Goal: Register for event/course

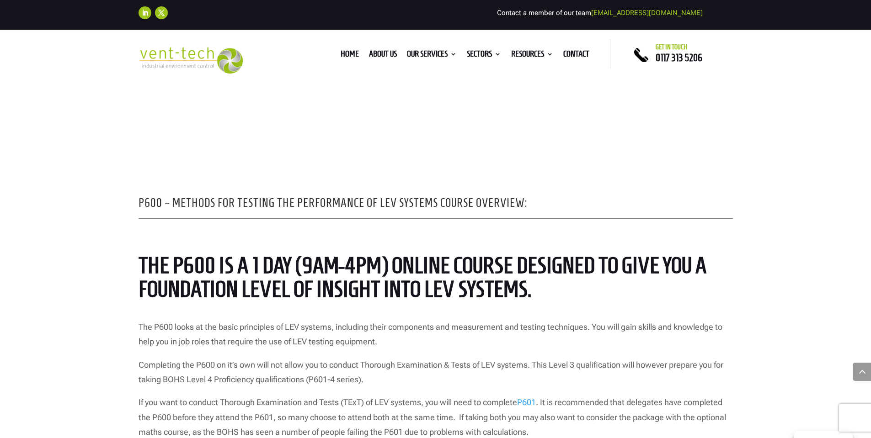
scroll to position [823, 0]
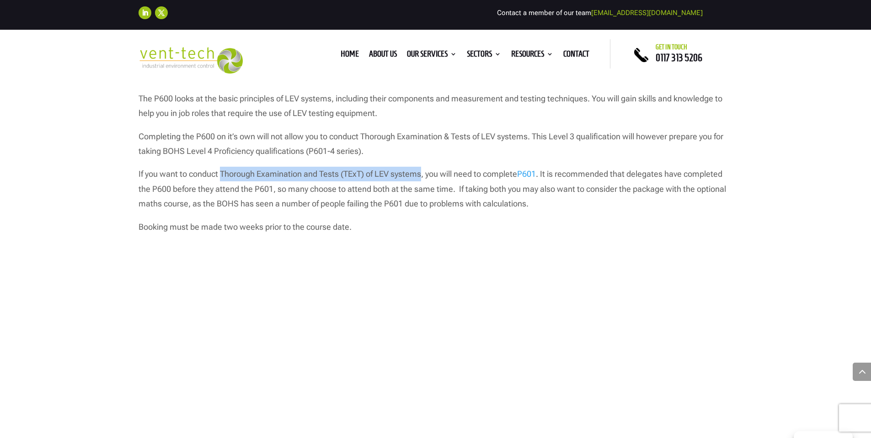
drag, startPoint x: 220, startPoint y: 173, endPoint x: 421, endPoint y: 170, distance: 201.1
click at [421, 170] on p "If you want to conduct Thorough Examination and Tests (TExT) of LEV systems, yo…" at bounding box center [435, 193] width 594 height 53
copy p "Thorough Examination and Tests (TExT) of LEV systems"
click at [61, 145] on div "P600 – Methods for Testing the Performance of LEV Systems Course Overview: The …" at bounding box center [435, 221] width 871 height 643
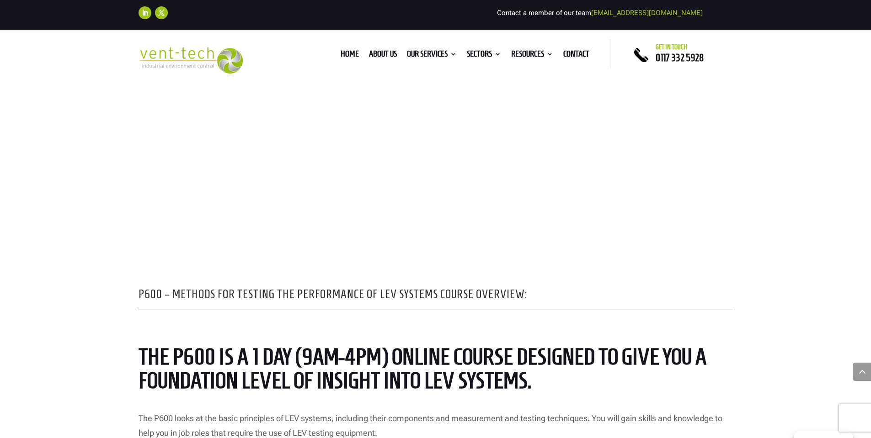
scroll to position [137, 0]
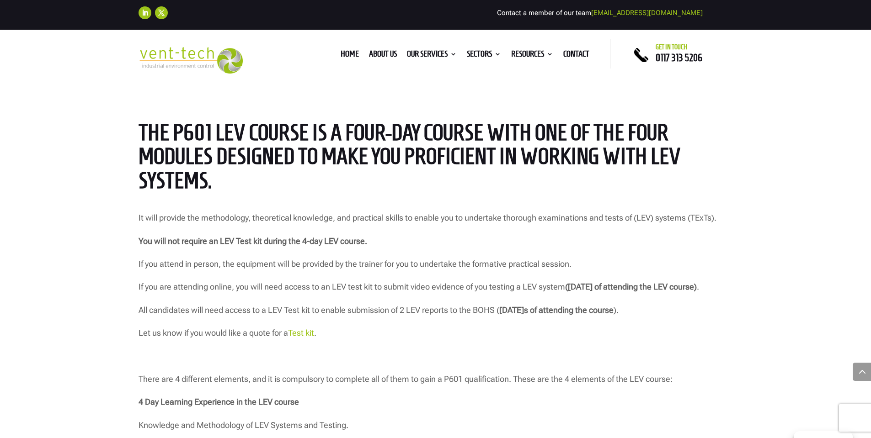
scroll to position [868, 0]
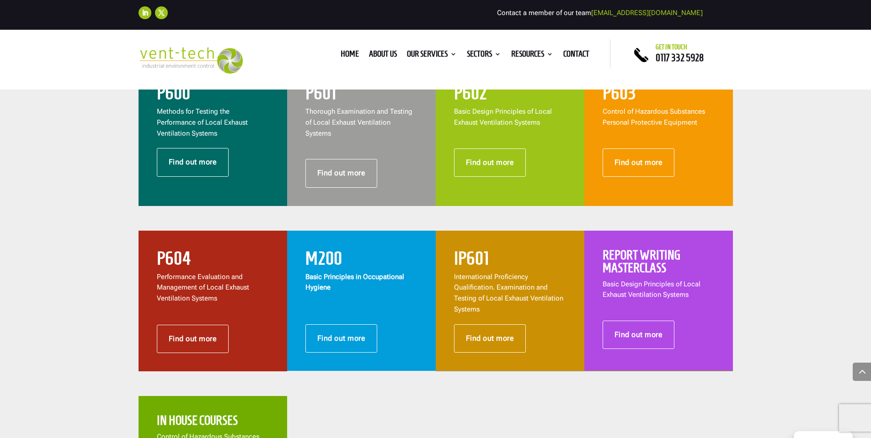
scroll to position [366, 0]
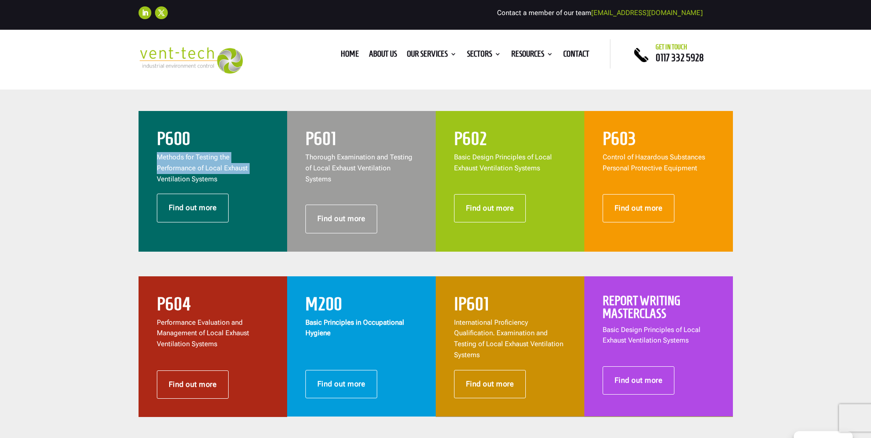
drag, startPoint x: 158, startPoint y: 158, endPoint x: 108, endPoint y: 189, distance: 58.7
click at [108, 189] on div "P600 Methods for Testing the Performance of Local Exhaust Ventilation Systems F…" at bounding box center [435, 344] width 871 height 628
click at [62, 133] on div "P600 Methods for Testing the Performance of Local Exhaust Ventilation Systems F…" at bounding box center [435, 344] width 871 height 628
drag, startPoint x: 157, startPoint y: 157, endPoint x: 220, endPoint y: 178, distance: 66.6
click at [220, 178] on p "Methods for Testing the Performance of Local Exhaust Ventilation Systems" at bounding box center [213, 168] width 112 height 32
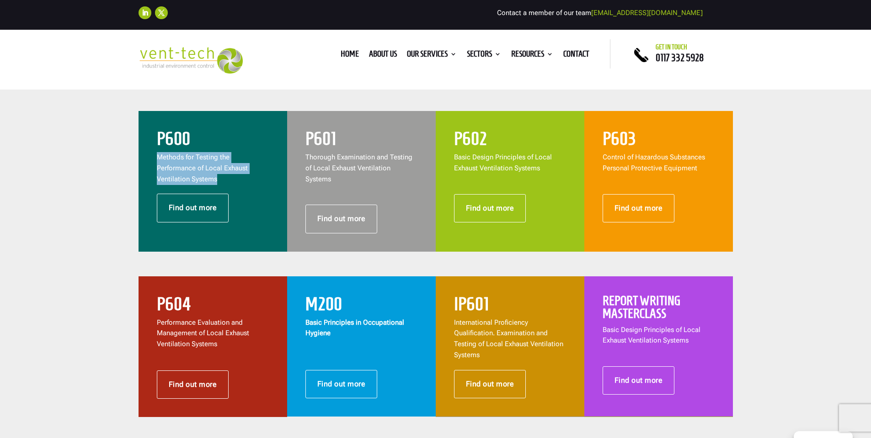
copy span "Methods for Testing the Performance of Local Exhaust Ventilation Systems"
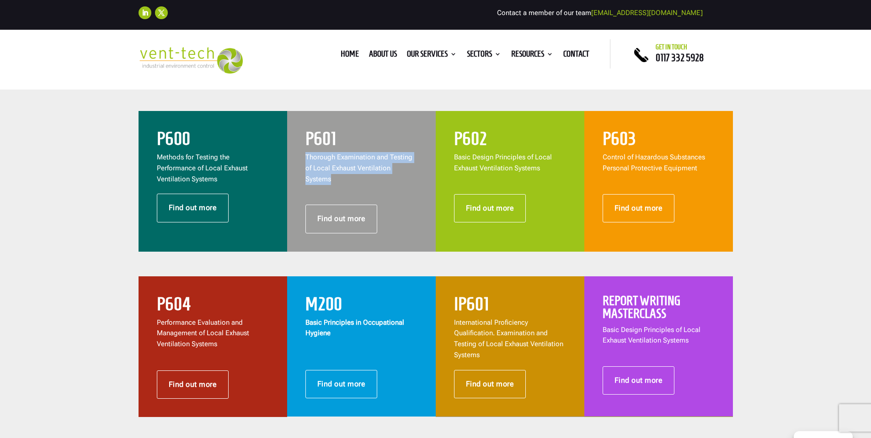
drag, startPoint x: 419, startPoint y: 170, endPoint x: 300, endPoint y: 158, distance: 119.5
click at [300, 158] on div "P601 Thorough Examination and Testing of Local Exhaust Ventilation Systems Find…" at bounding box center [361, 181] width 149 height 141
copy span "Thorough Examination and Testing of Local Exhaust Ventilation Systems"
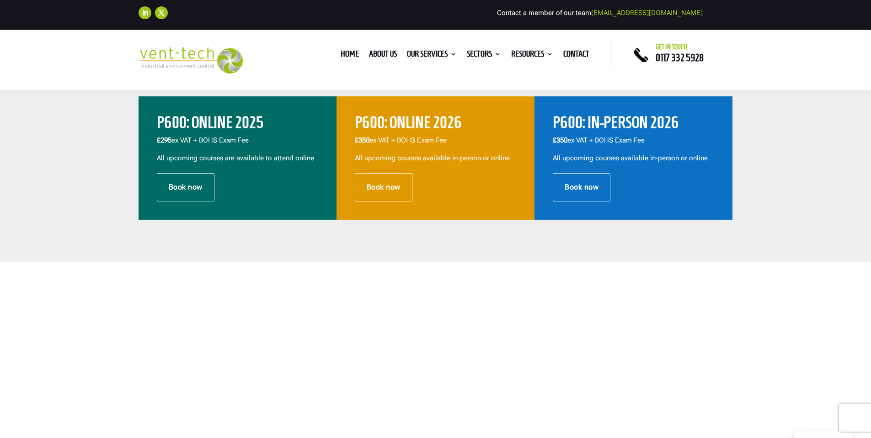
scroll to position [183, 0]
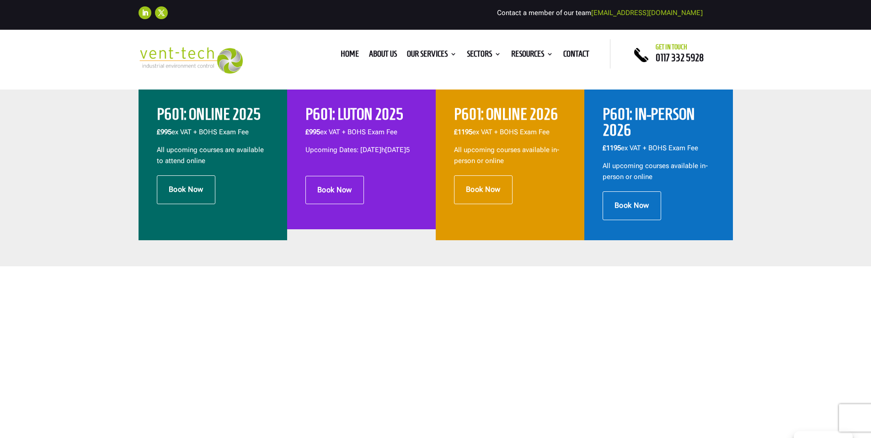
scroll to position [183, 0]
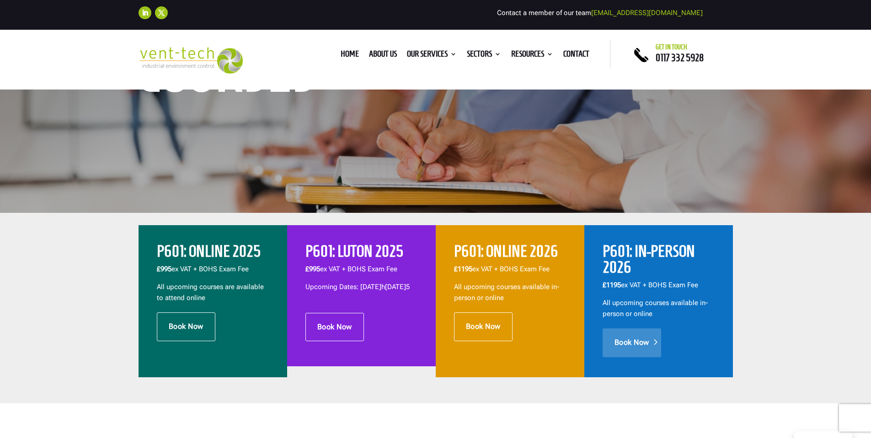
click at [626, 349] on link "Book Now" at bounding box center [631, 343] width 58 height 28
